Goal: Task Accomplishment & Management: Use online tool/utility

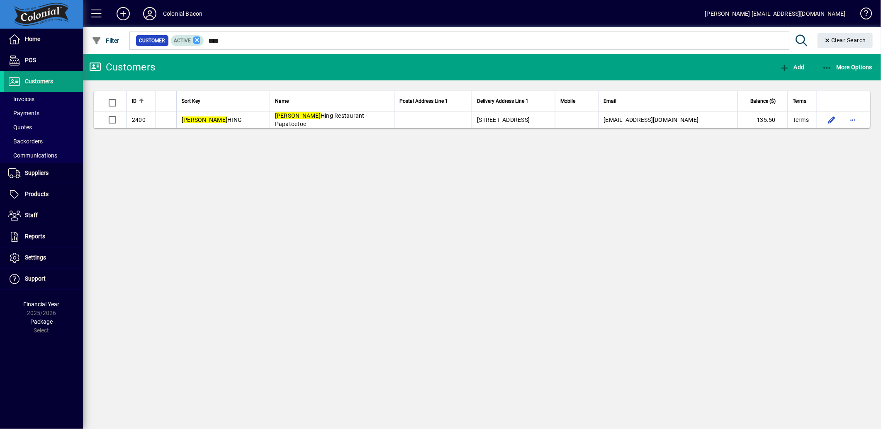
click at [198, 39] on icon at bounding box center [196, 40] width 7 height 7
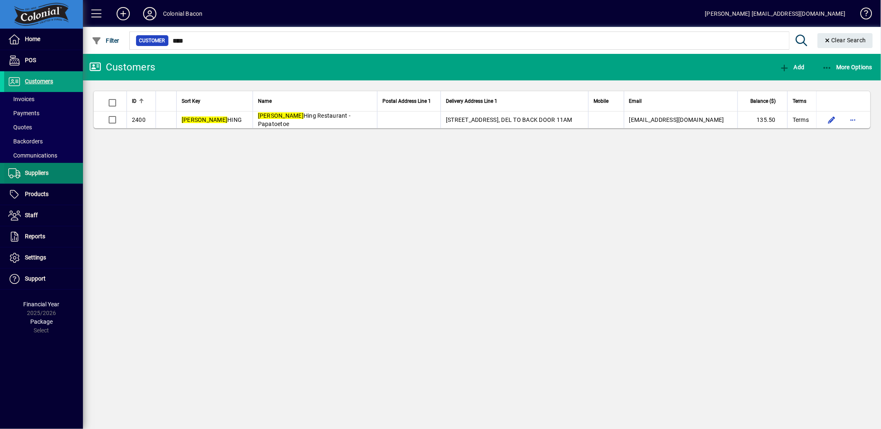
click at [33, 175] on span "Suppliers" at bounding box center [37, 173] width 24 height 7
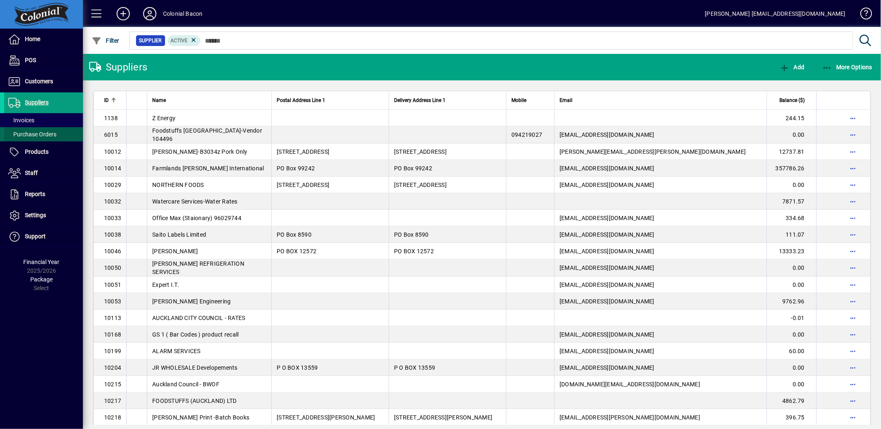
click at [42, 139] on span at bounding box center [43, 134] width 79 height 20
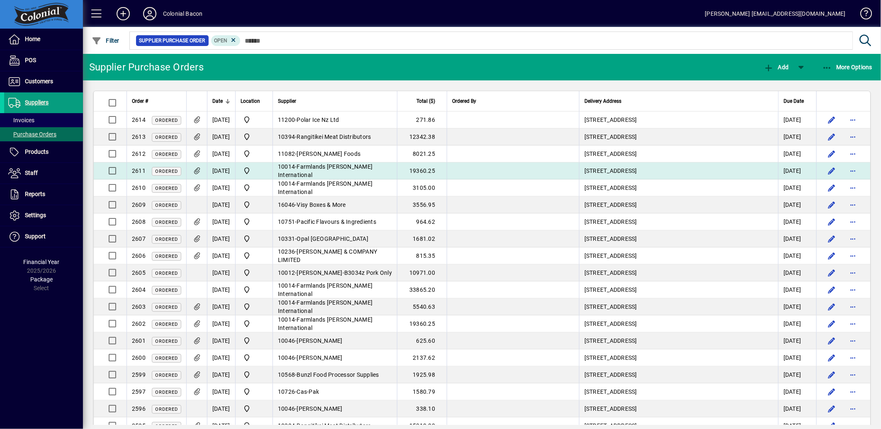
click at [341, 167] on td "10014 - Farmlands [PERSON_NAME] International" at bounding box center [335, 171] width 124 height 17
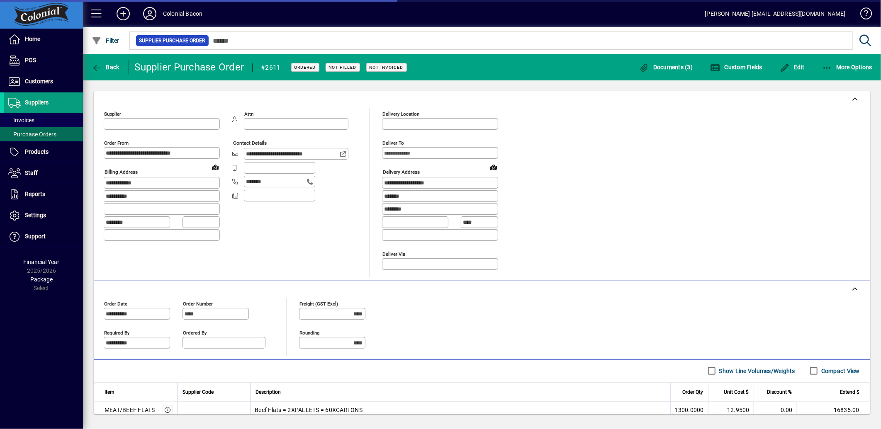
type input "**********"
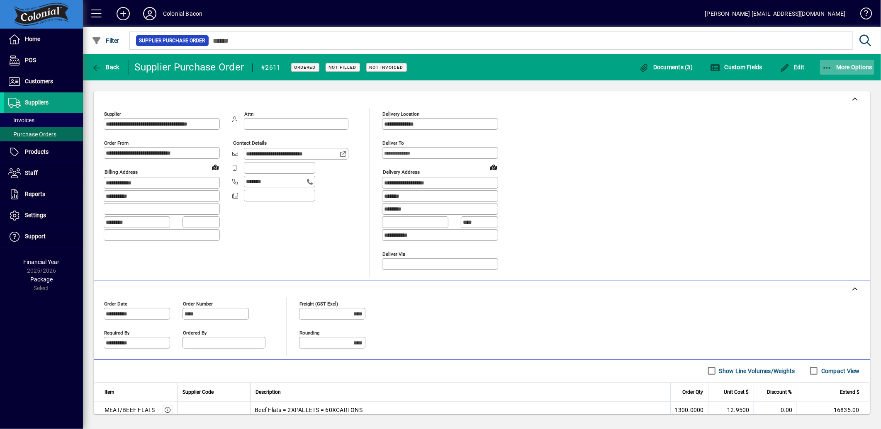
click at [830, 67] on icon "button" at bounding box center [827, 68] width 10 height 8
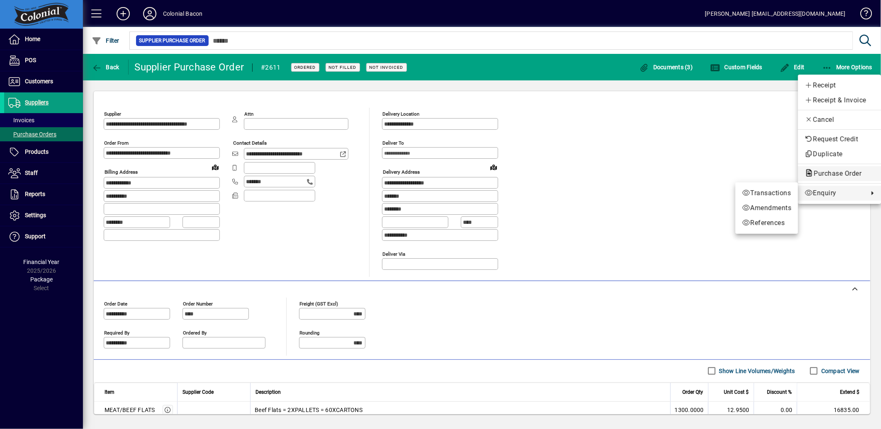
click at [850, 175] on span "Purchase Order" at bounding box center [835, 174] width 61 height 8
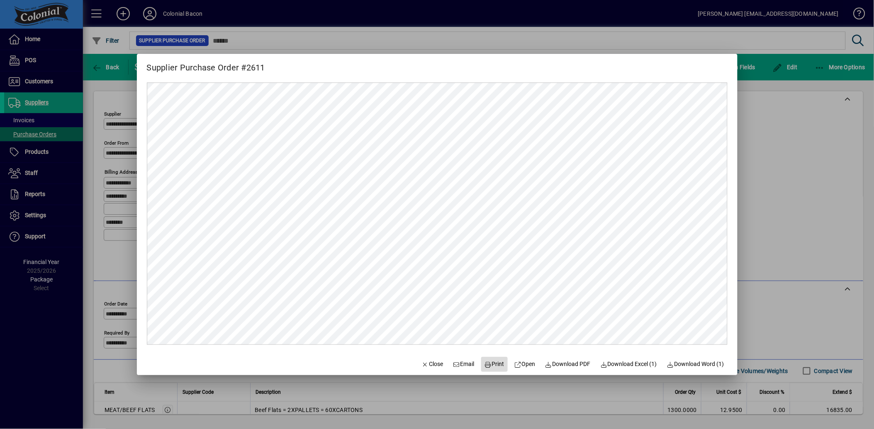
click at [485, 366] on icon at bounding box center [488, 365] width 7 height 6
